Goal: Check status: Check status

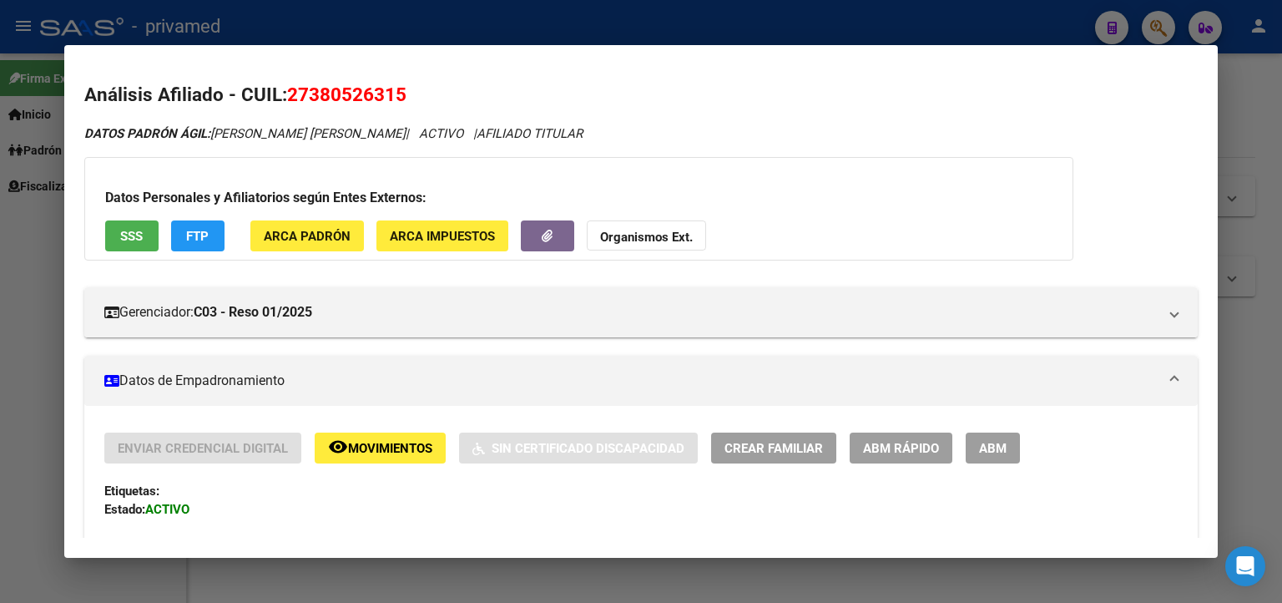
click at [1240, 165] on div at bounding box center [641, 301] width 1282 height 603
click at [1235, 131] on div at bounding box center [641, 301] width 1282 height 603
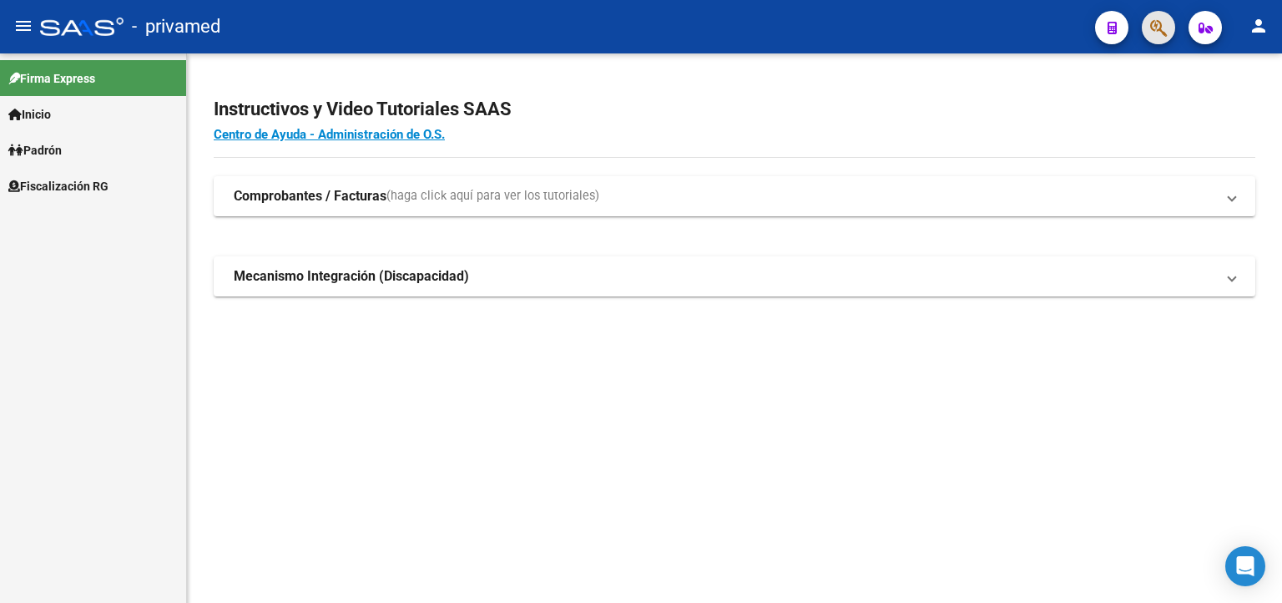
click at [1158, 39] on span "button" at bounding box center [1158, 28] width 17 height 34
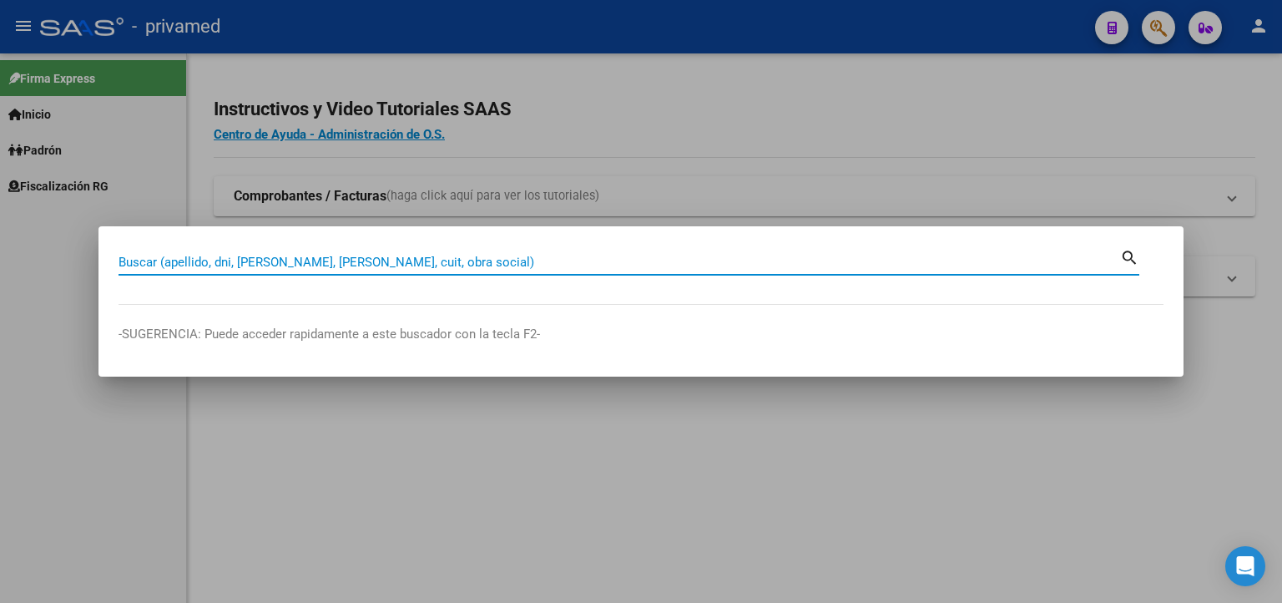
paste input "27273806259"
type input "27273806259"
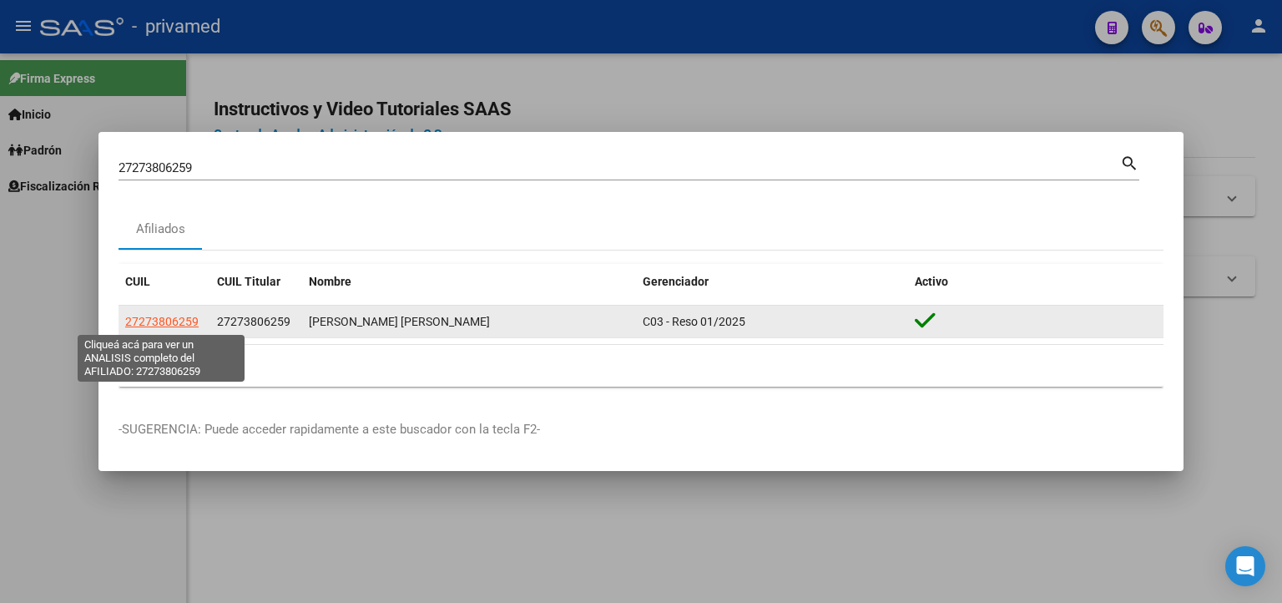
click at [175, 318] on span "27273806259" at bounding box center [161, 321] width 73 height 13
type textarea "27273806259"
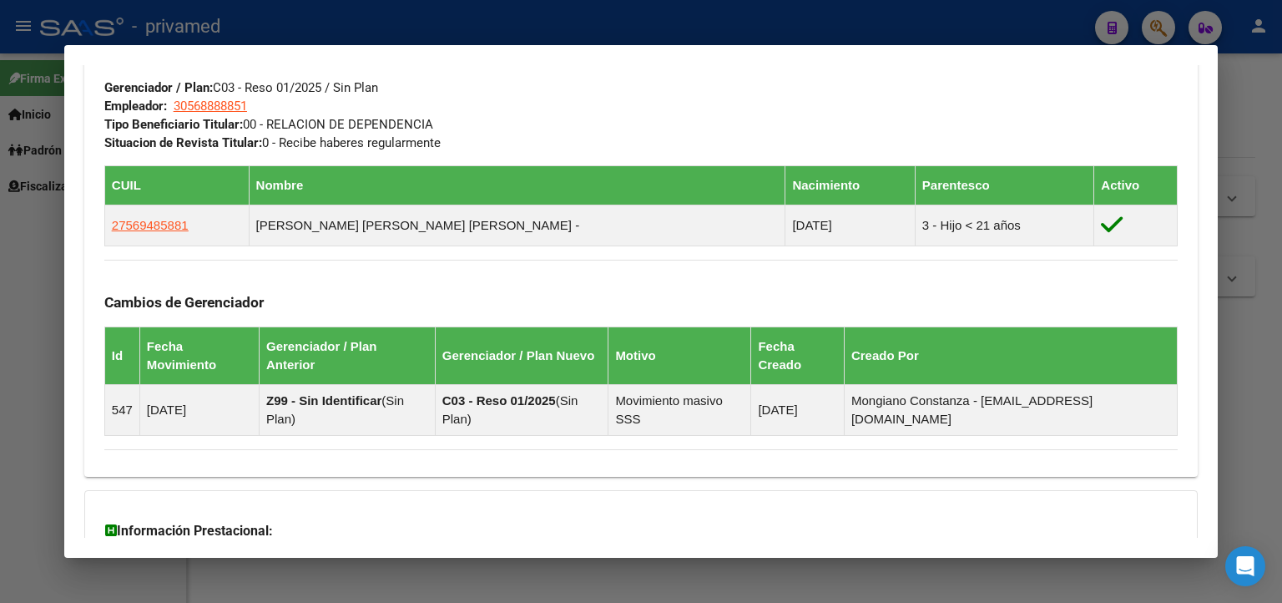
scroll to position [991, 0]
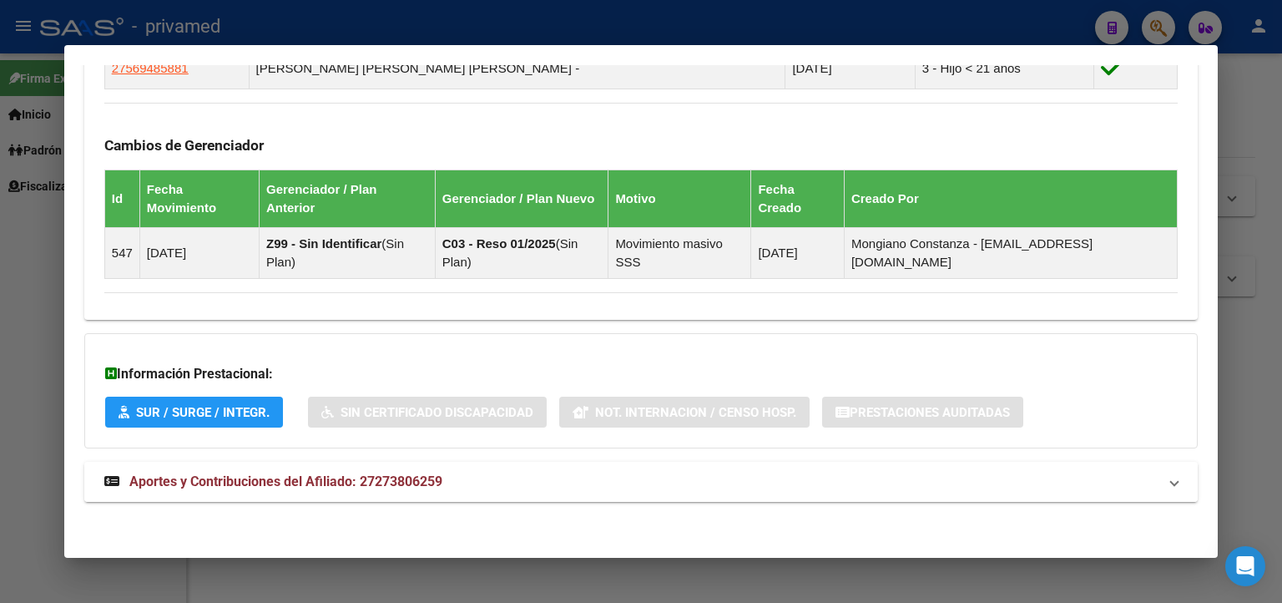
click at [253, 478] on span "Aportes y Contribuciones del Afiliado: 27273806259" at bounding box center [285, 481] width 313 height 16
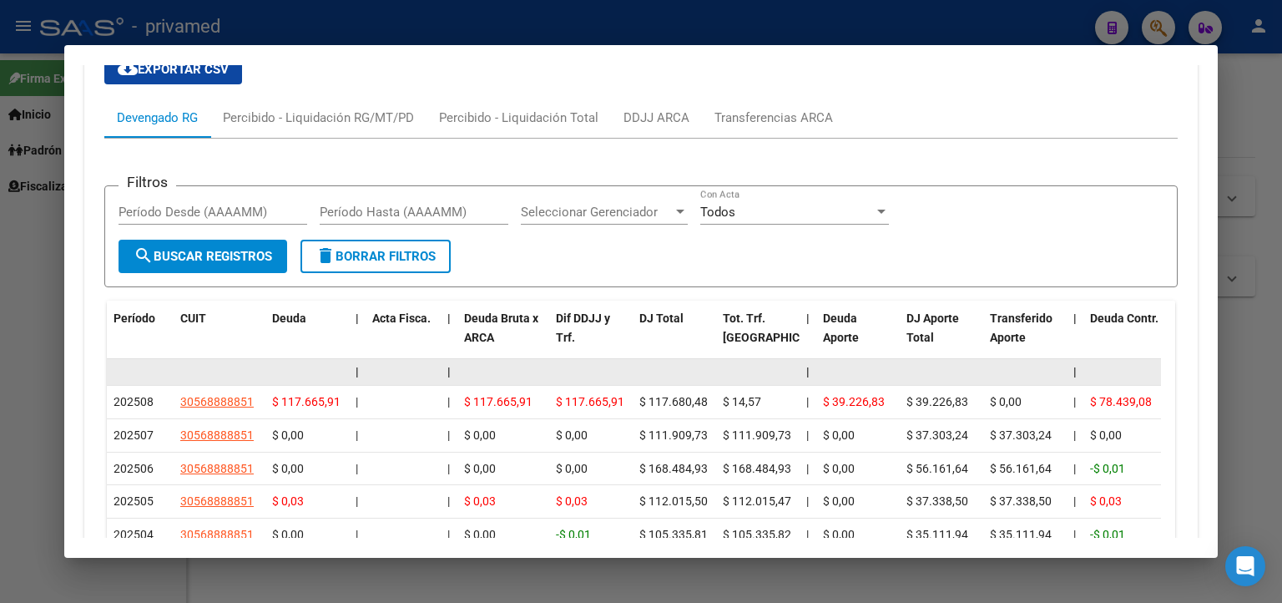
scroll to position [1242, 0]
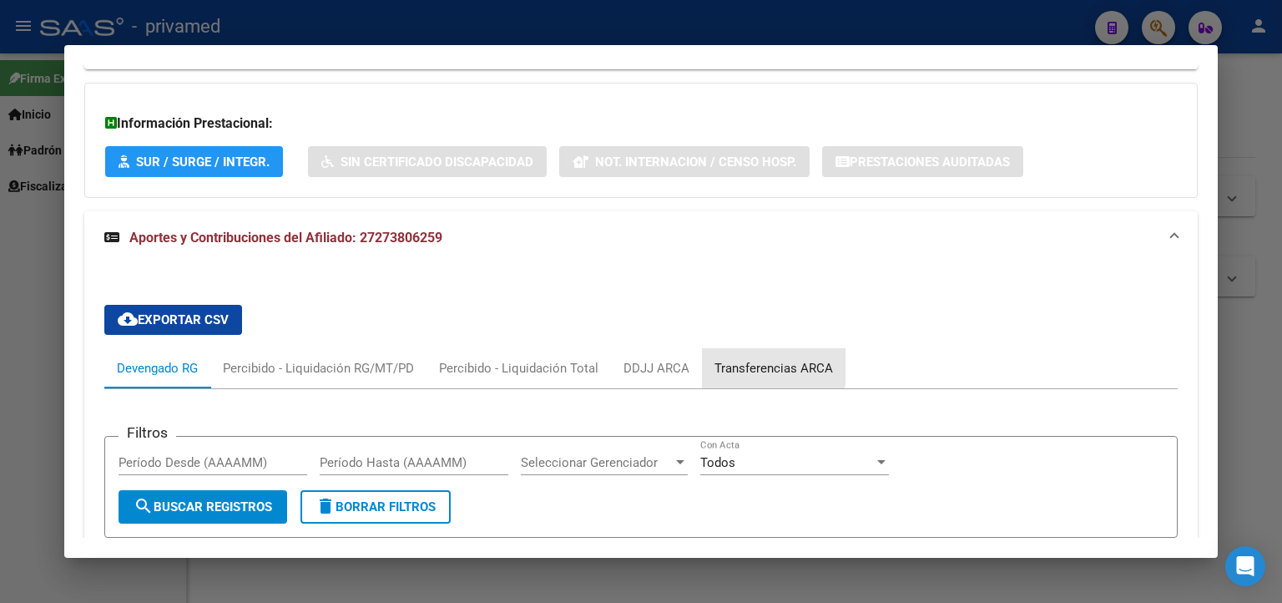
click at [750, 361] on div "Transferencias ARCA" at bounding box center [773, 368] width 118 height 18
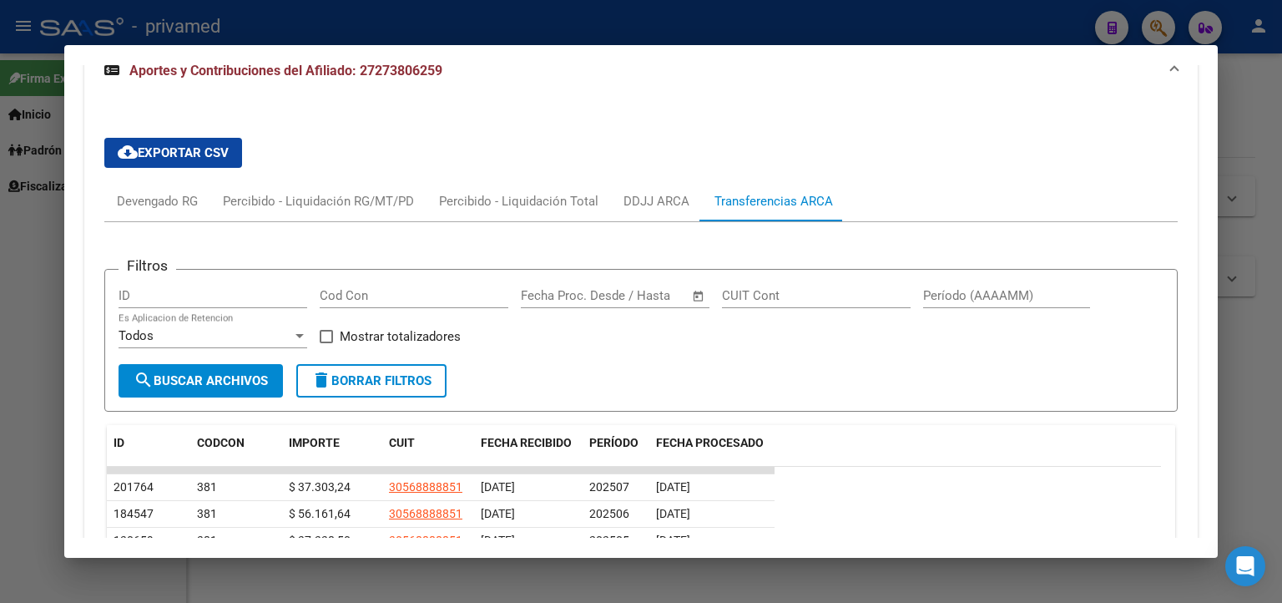
scroll to position [1572, 0]
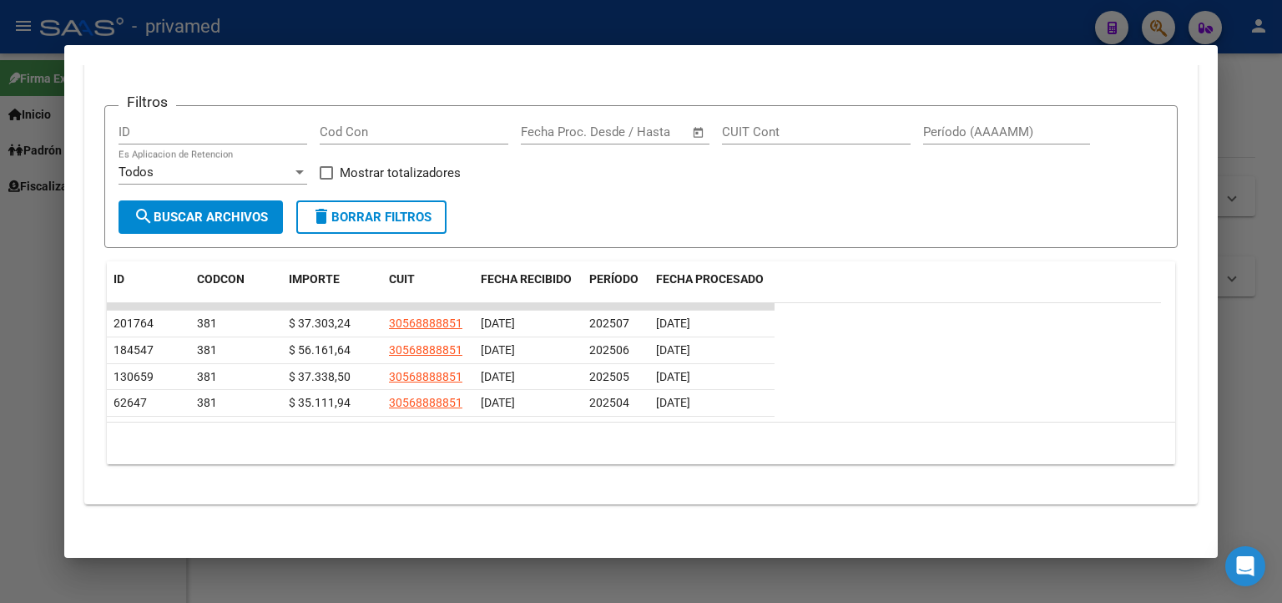
click at [31, 305] on div at bounding box center [641, 301] width 1282 height 603
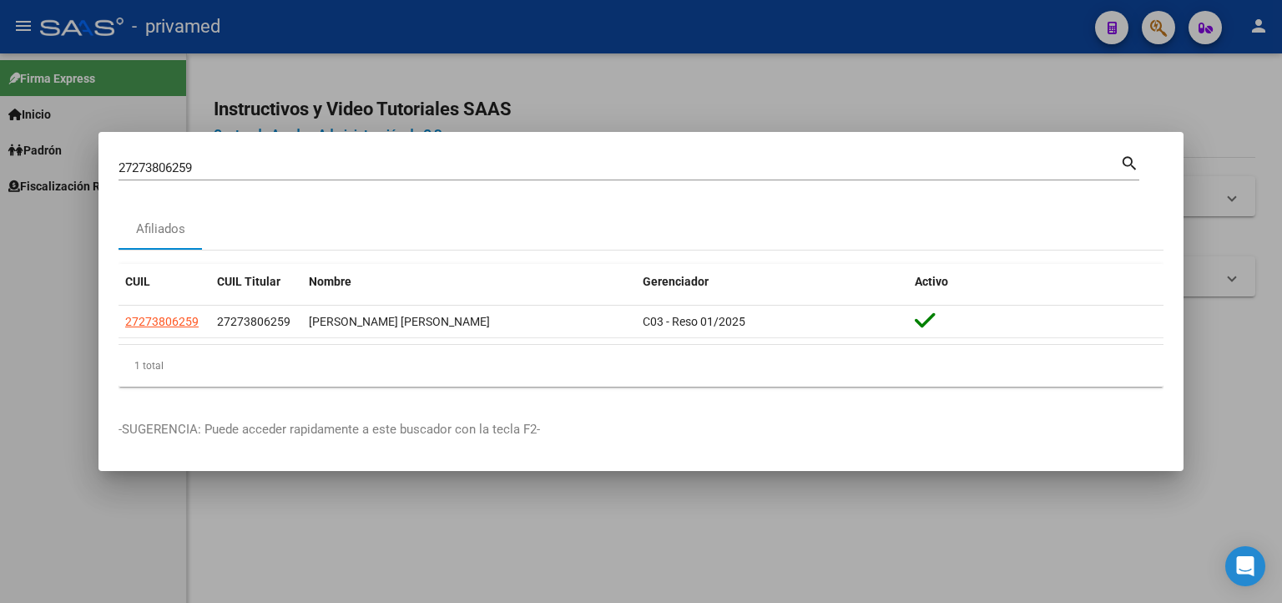
click at [23, 315] on div at bounding box center [641, 301] width 1282 height 603
